Goal: Information Seeking & Learning: Learn about a topic

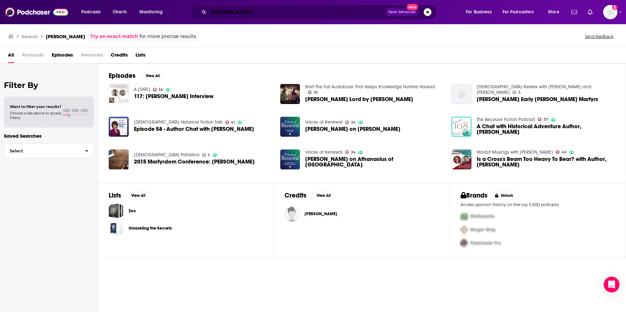
click at [235, 12] on input "[PERSON_NAME]" at bounding box center [297, 12] width 176 height 10
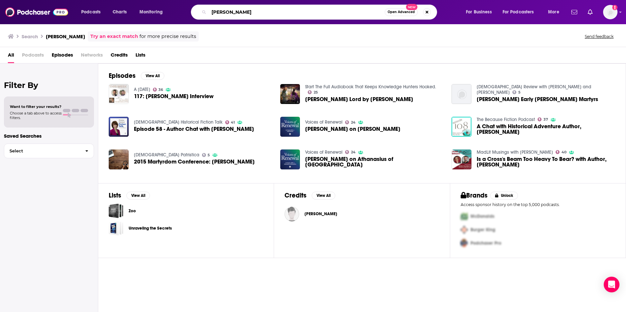
click at [235, 12] on input "[PERSON_NAME]" at bounding box center [297, 12] width 176 height 10
type input "[PERSON_NAME]"
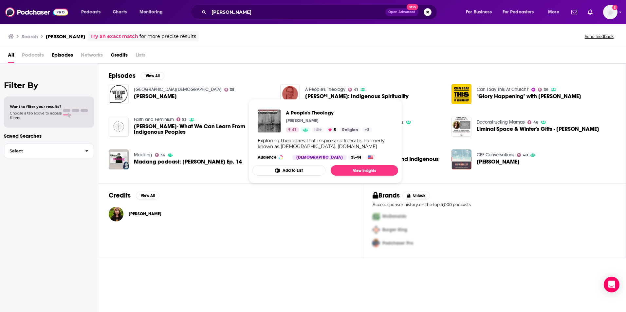
click at [309, 88] on link "A People's Theology" at bounding box center [325, 90] width 40 height 6
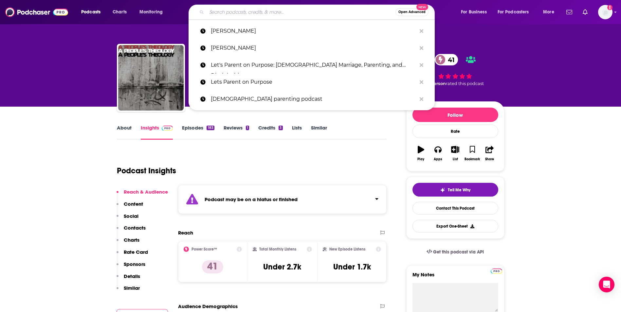
click at [277, 12] on input "Search podcasts, credits, & more..." at bounding box center [301, 12] width 189 height 10
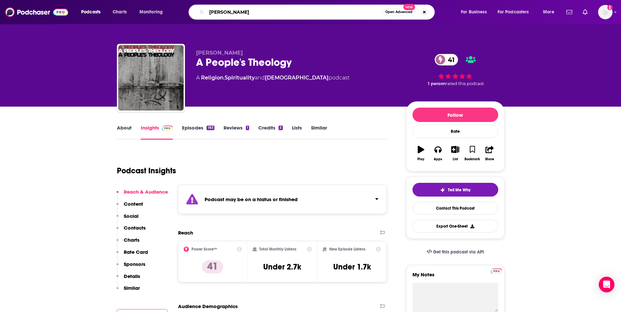
type input "[PERSON_NAME]"
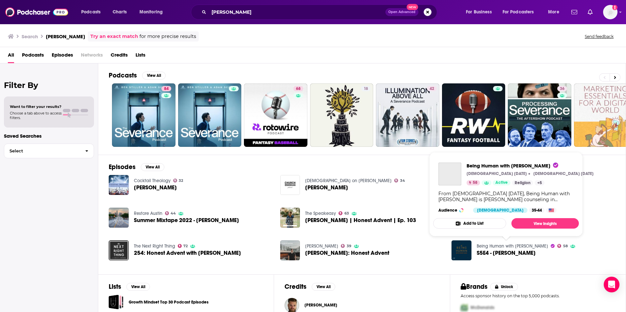
click at [494, 245] on link "Being Human with [PERSON_NAME]" at bounding box center [512, 247] width 71 height 6
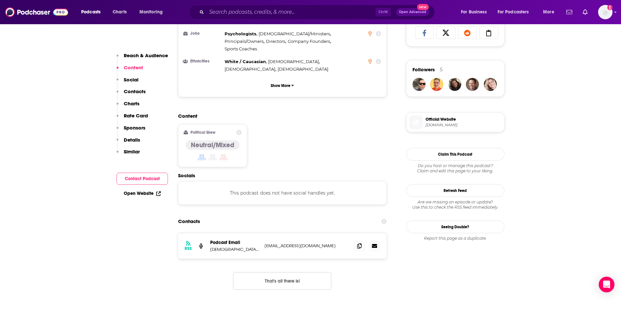
scroll to position [445, 0]
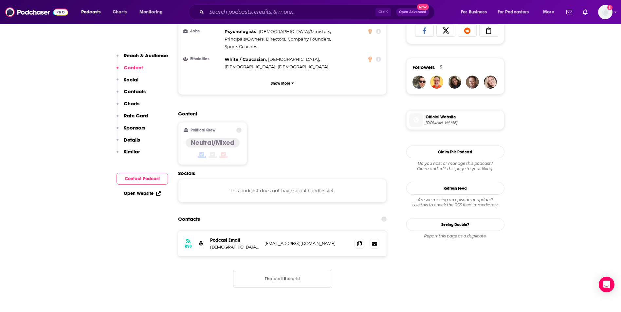
click at [336, 241] on p "[EMAIL_ADDRESS][DOMAIN_NAME]" at bounding box center [307, 244] width 85 height 6
copy div "[EMAIL_ADDRESS][DOMAIN_NAME] [EMAIL_ADDRESS][DOMAIN_NAME]"
click at [289, 12] on input "Search podcasts, credits, & more..." at bounding box center [291, 12] width 169 height 10
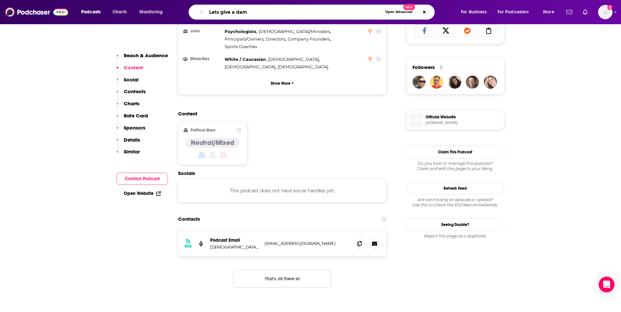
type input "Lets give a damn"
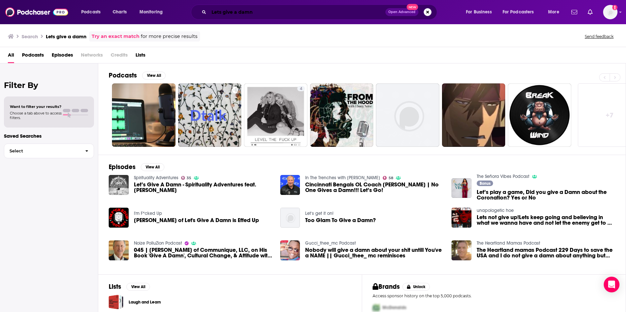
click at [277, 13] on input "Lets give a damn" at bounding box center [297, 12] width 176 height 10
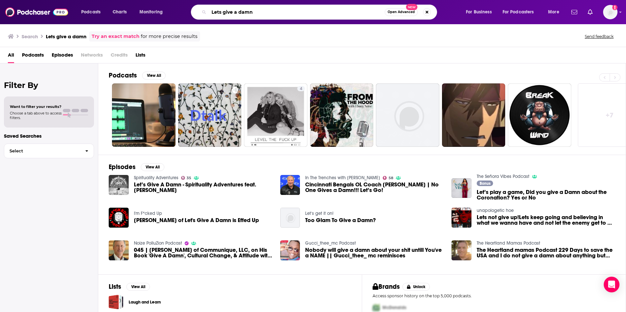
click at [277, 13] on input "Lets give a damn" at bounding box center [297, 12] width 176 height 10
type input "[PERSON_NAME]"
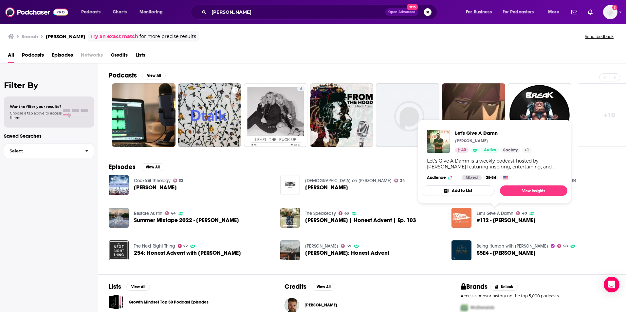
click at [480, 213] on link "Let's Give A Damn" at bounding box center [495, 214] width 37 height 6
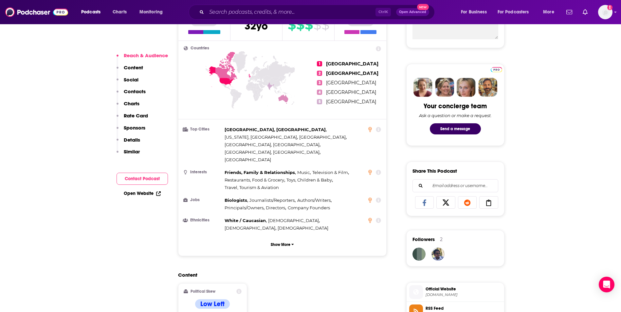
scroll to position [546, 0]
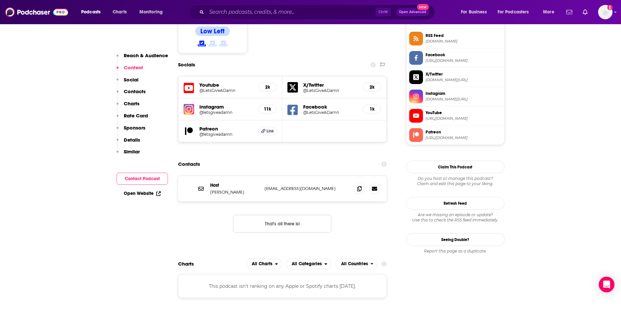
click at [325, 186] on p "[EMAIL_ADDRESS][DOMAIN_NAME]" at bounding box center [307, 189] width 85 height 6
copy div "[EMAIL_ADDRESS][DOMAIN_NAME] [EMAIL_ADDRESS][DOMAIN_NAME]"
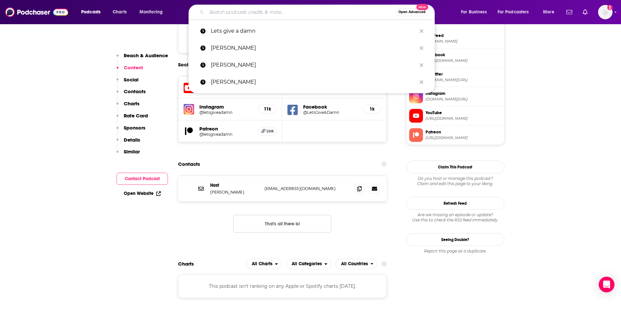
click at [273, 11] on input "Search podcasts, credits, & more..." at bounding box center [301, 12] width 189 height 10
paste input "[EMAIL_ADDRESS][DOMAIN_NAME]"
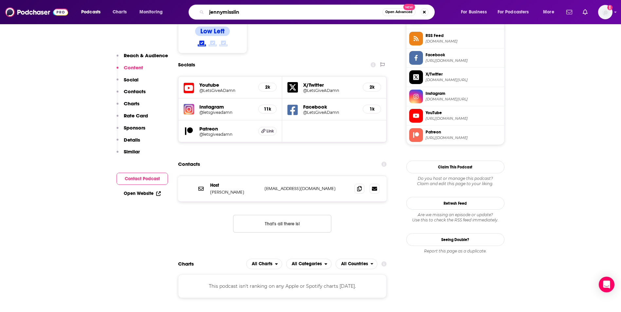
click at [223, 10] on input "jennymisslin" at bounding box center [295, 12] width 176 height 10
type input "[PERSON_NAME]"
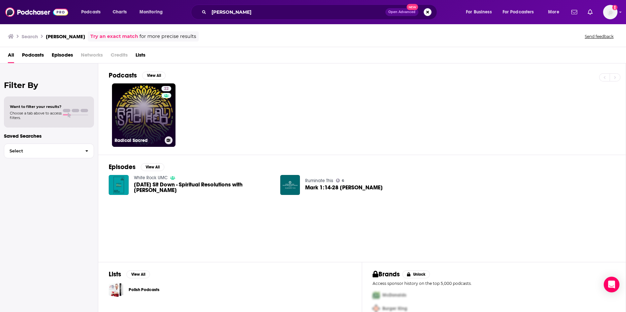
click at [142, 114] on link "22 Radical Sacred" at bounding box center [144, 115] width 64 height 64
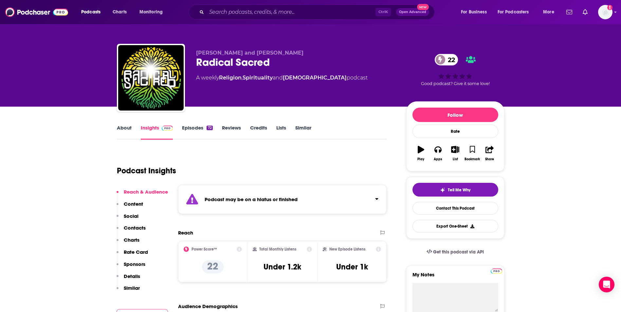
click at [190, 128] on link "Episodes 72" at bounding box center [197, 132] width 30 height 15
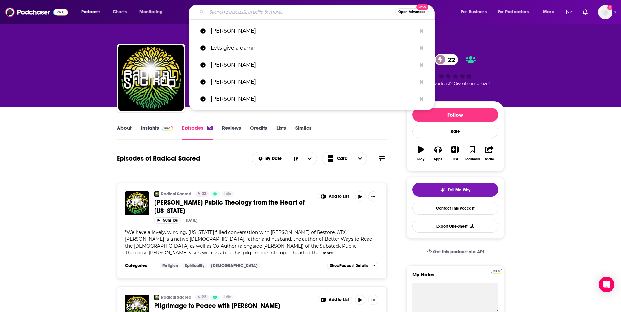
click at [253, 11] on input "Search podcasts, credits, & more..." at bounding box center [301, 12] width 189 height 10
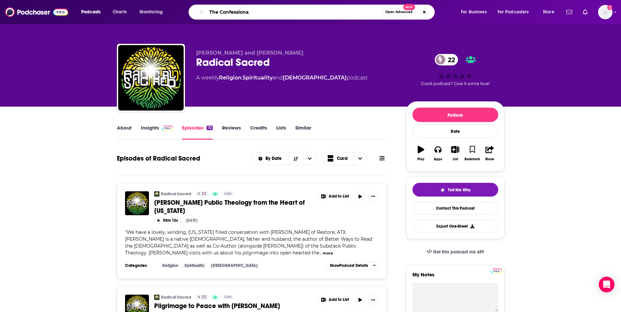
type input "The Confessional"
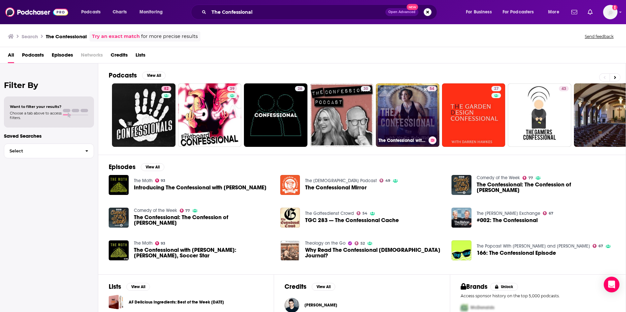
click at [406, 94] on link "54 The Confessional with [PERSON_NAME]" at bounding box center [408, 115] width 64 height 64
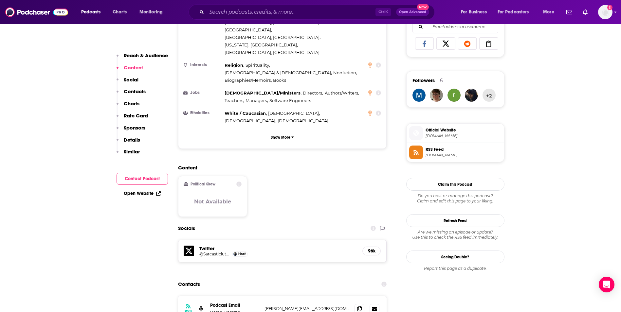
scroll to position [445, 0]
